Goal: Information Seeking & Learning: Learn about a topic

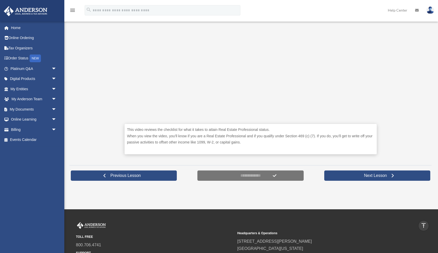
scroll to position [153, 0]
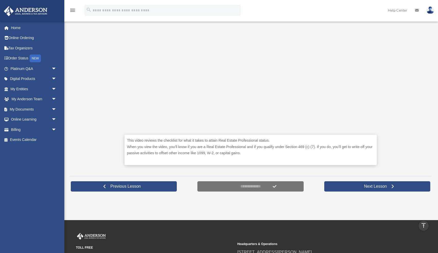
click at [105, 112] on div "This video reviews the checklist for what it takes to attain Real Estate Profes…" at bounding box center [251, 77] width 362 height 189
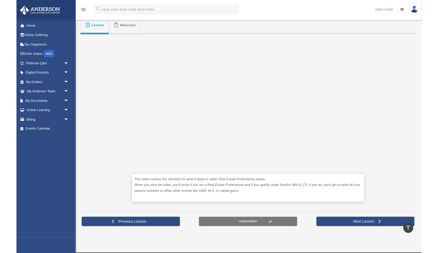
scroll to position [99, 0]
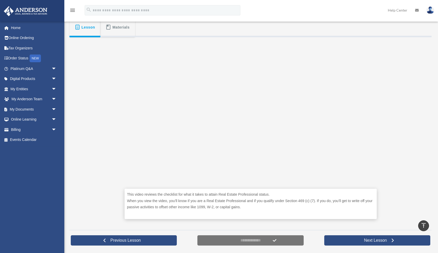
click at [115, 28] on span "Materials" at bounding box center [121, 27] width 17 height 9
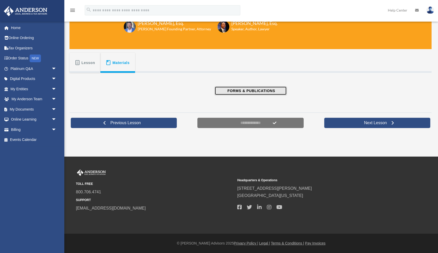
click at [234, 91] on span "FORMS & PUBLICATIONS" at bounding box center [250, 90] width 49 height 5
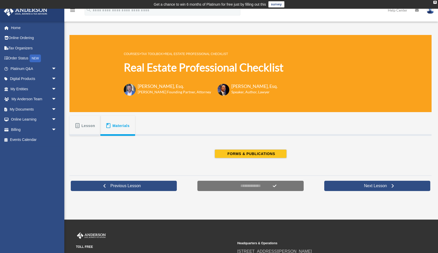
click at [83, 125] on span "Lesson" at bounding box center [89, 125] width 14 height 9
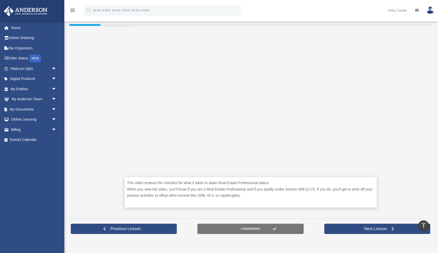
scroll to position [110, 0]
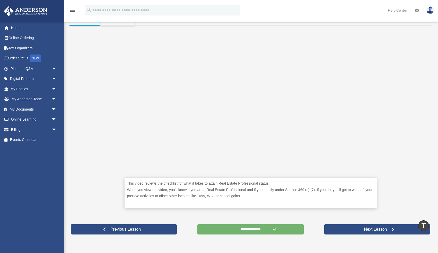
click at [263, 229] on input "**********" at bounding box center [251, 230] width 106 height 10
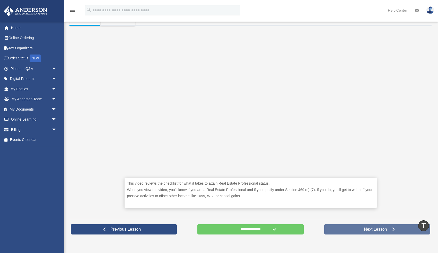
click at [344, 231] on link "Next Lesson" at bounding box center [377, 230] width 106 height 10
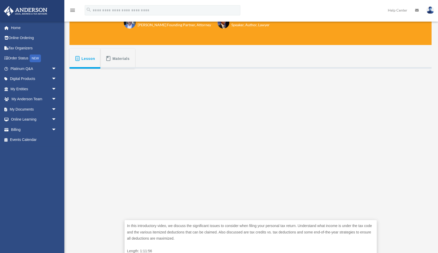
scroll to position [58, 0]
